Goal: Entertainment & Leisure: Consume media (video, audio)

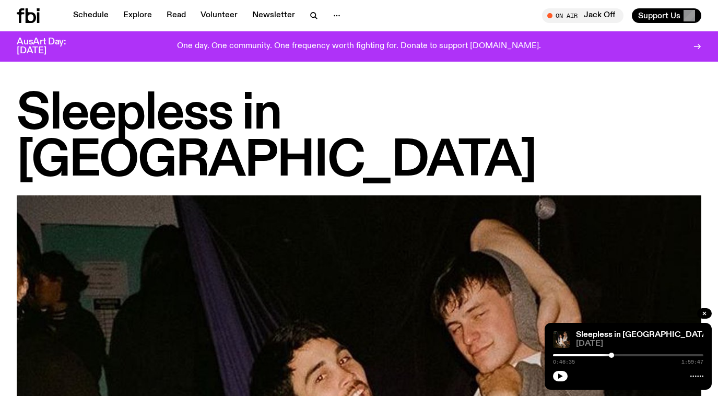
scroll to position [769, 0]
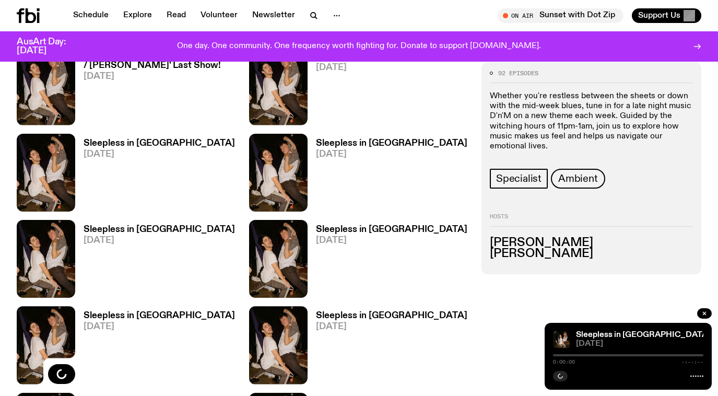
scroll to position [762, 0]
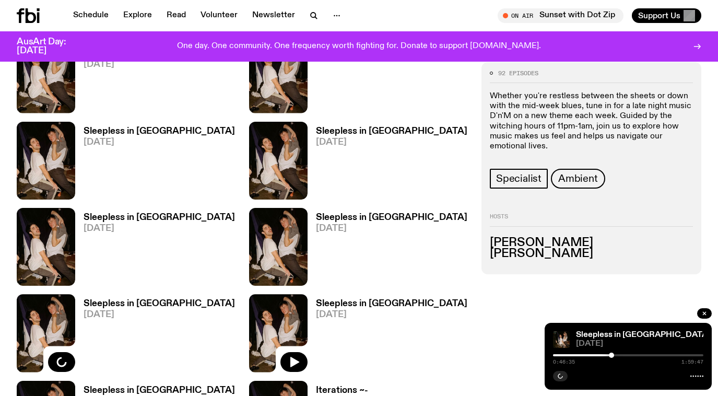
click at [293, 294] on img at bounding box center [278, 333] width 58 height 78
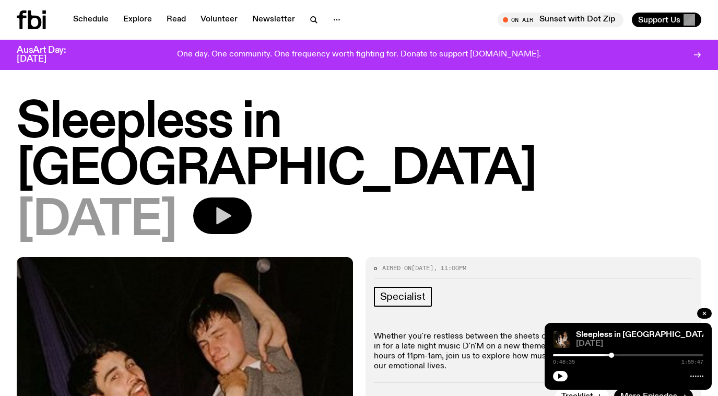
click at [252, 197] on button "button" at bounding box center [222, 215] width 58 height 37
click at [699, 376] on icon at bounding box center [696, 376] width 13 height 8
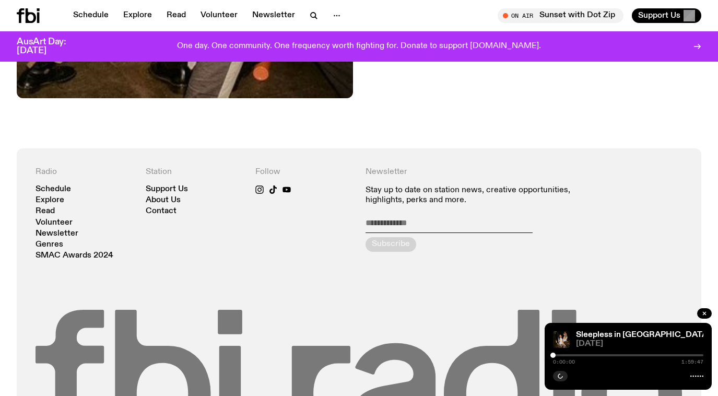
scroll to position [607, 0]
